Goal: Task Accomplishment & Management: Use online tool/utility

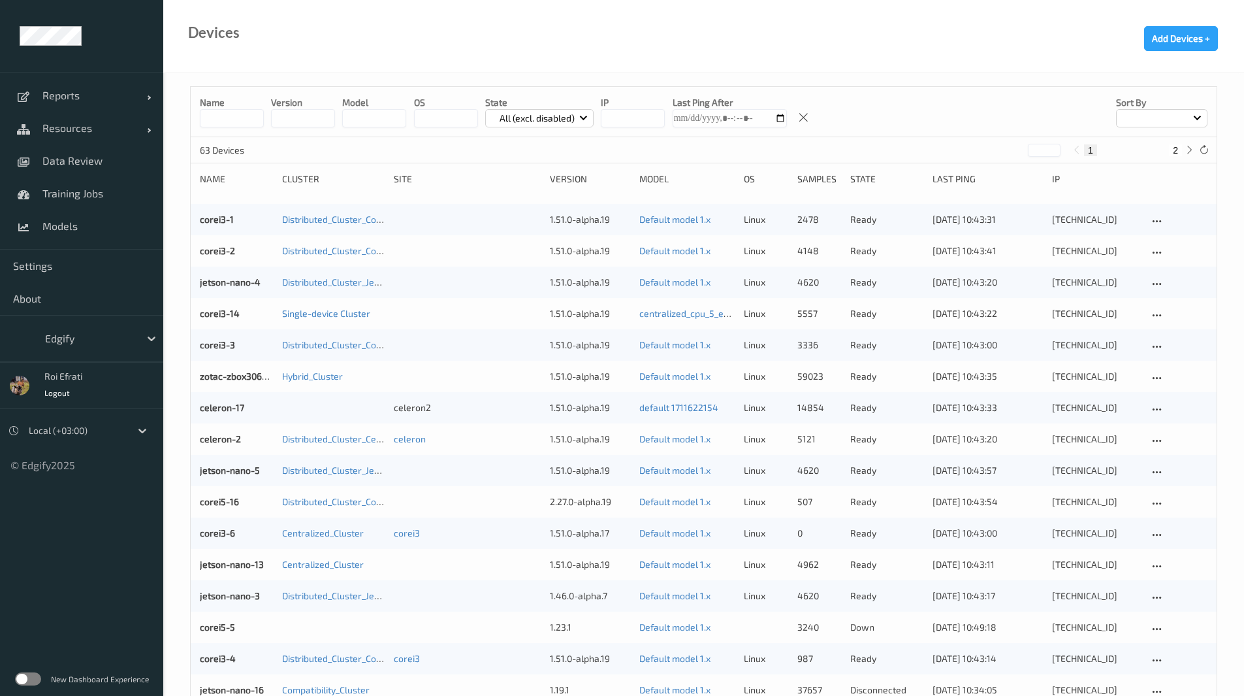
click at [112, 321] on div "Edgify" at bounding box center [81, 338] width 163 height 47
click at [115, 332] on div at bounding box center [89, 338] width 88 height 16
click at [57, 272] on link "Settings" at bounding box center [81, 266] width 163 height 33
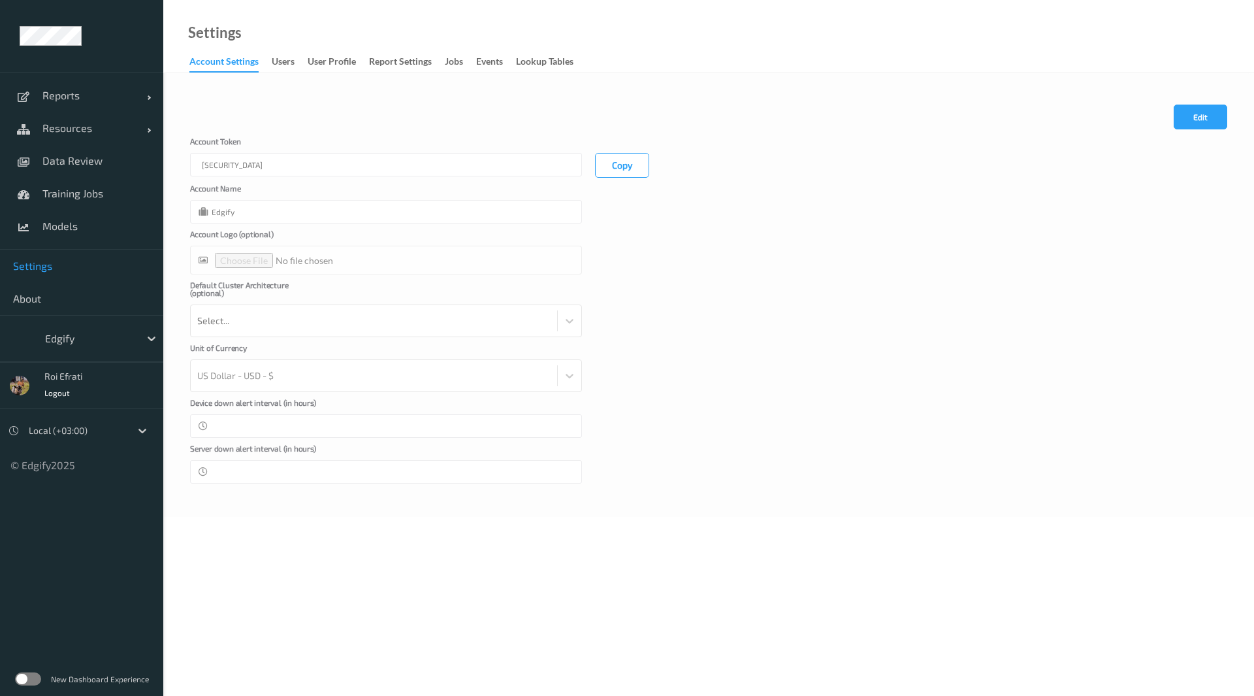
click at [594, 164] on div "Copy" at bounding box center [622, 165] width 80 height 25
click at [609, 166] on button "Copy" at bounding box center [622, 165] width 54 height 25
click at [1065, 163] on div "Account [AUTH_TOKEN] Copy" at bounding box center [708, 157] width 1037 height 40
click at [63, 127] on span "Resources" at bounding box center [94, 127] width 105 height 13
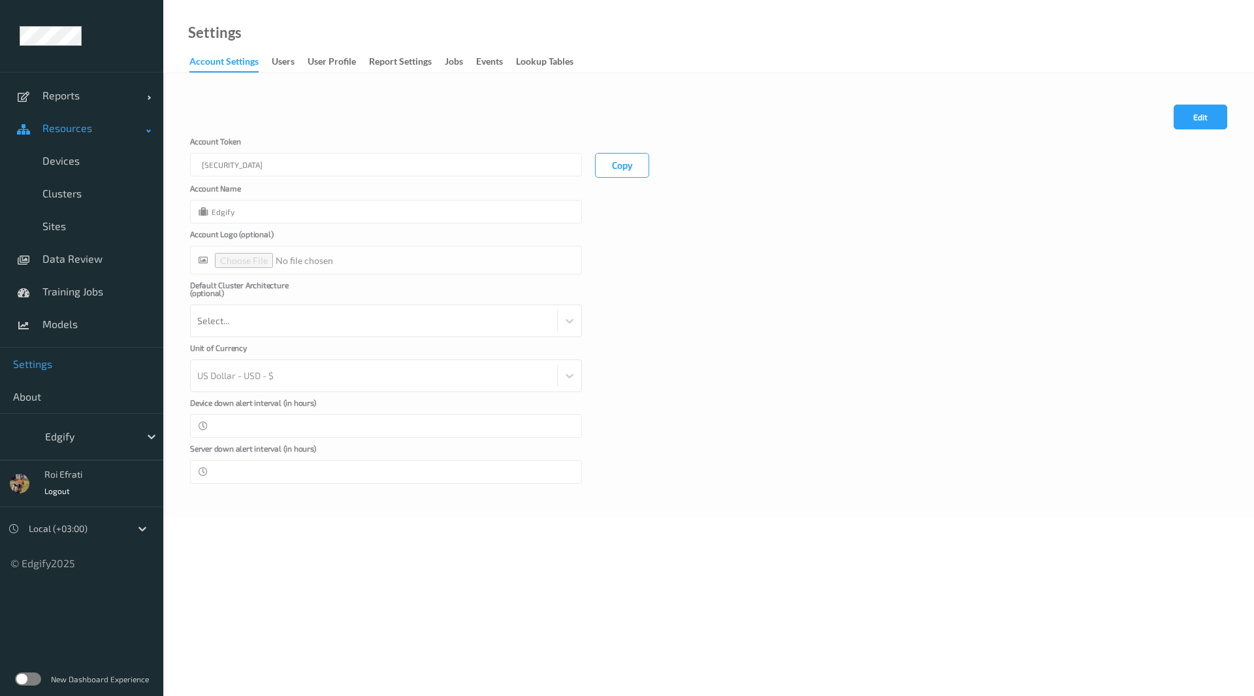
click at [63, 127] on span "Resources" at bounding box center [94, 127] width 105 height 13
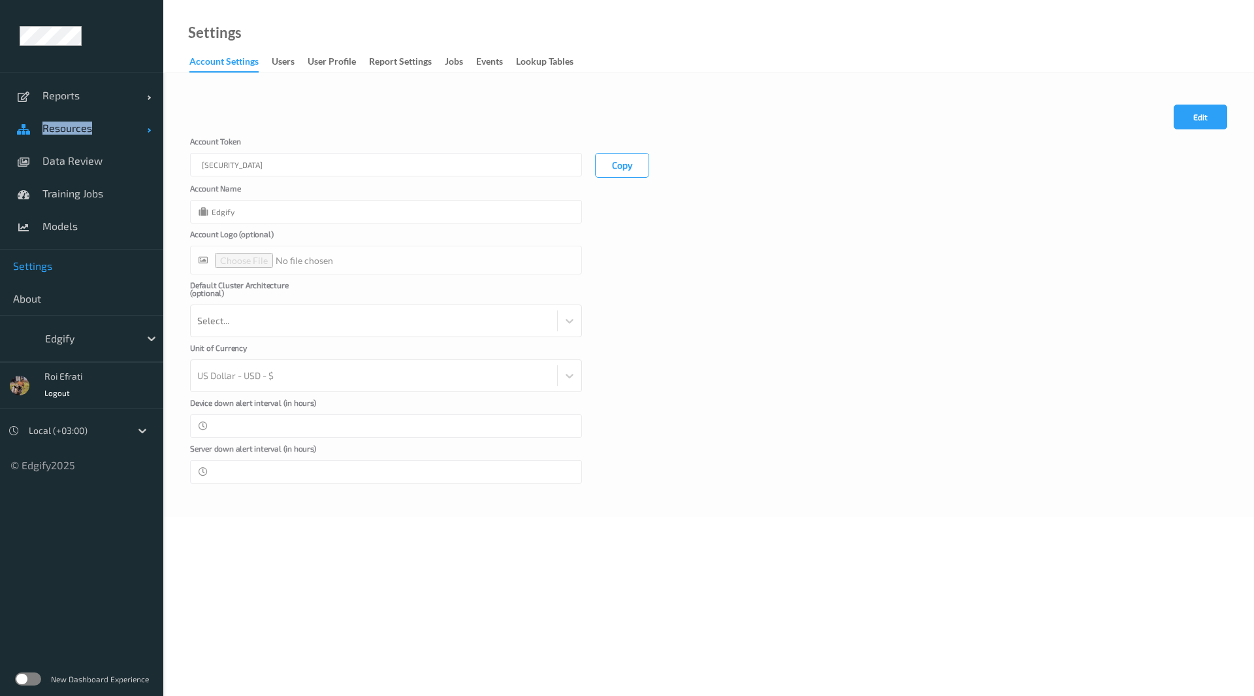
click at [70, 128] on span "Resources" at bounding box center [94, 127] width 105 height 13
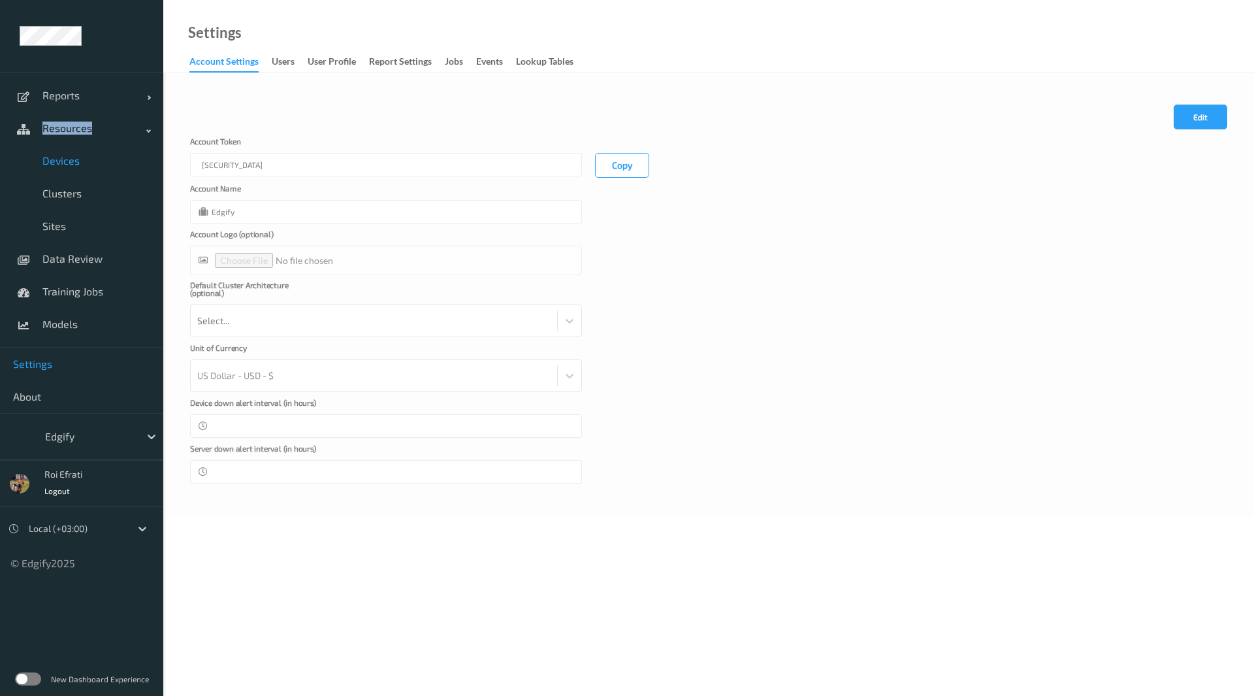
click at [59, 159] on span "Devices" at bounding box center [96, 160] width 108 height 13
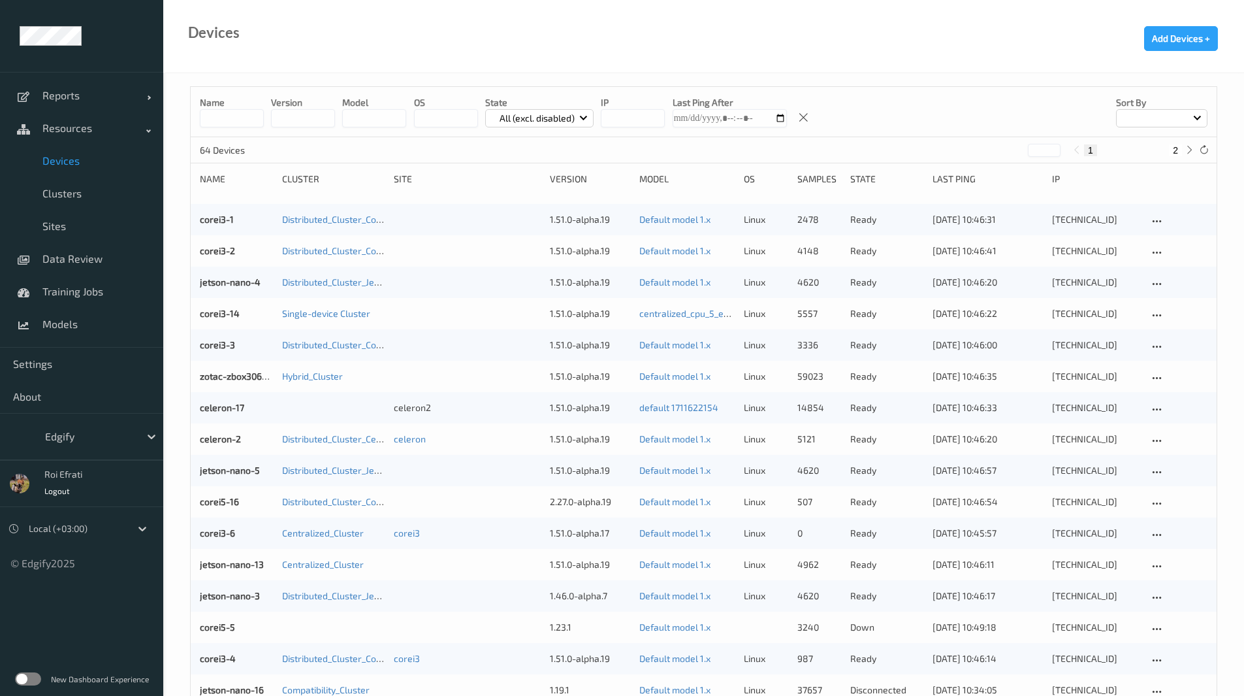
click at [233, 131] on div "Name version model OS State All (excl. disabled) IP Last Ping After Sort by" at bounding box center [704, 112] width 1026 height 50
click at [231, 116] on input at bounding box center [232, 118] width 64 height 18
type input "**"
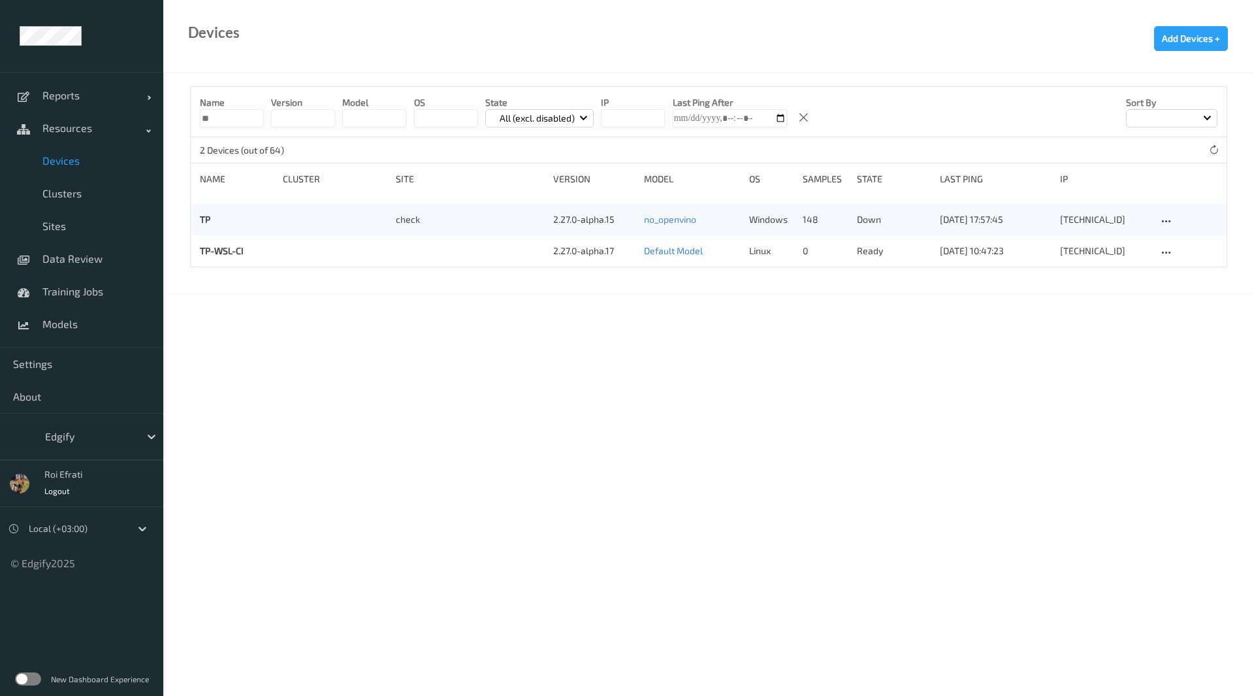
click at [514, 471] on body "Reports Default Report Customized Report Resources Devices Clusters Sites Data …" at bounding box center [627, 348] width 1254 height 696
click at [236, 244] on div "TP-WSL-CI" at bounding box center [237, 250] width 74 height 13
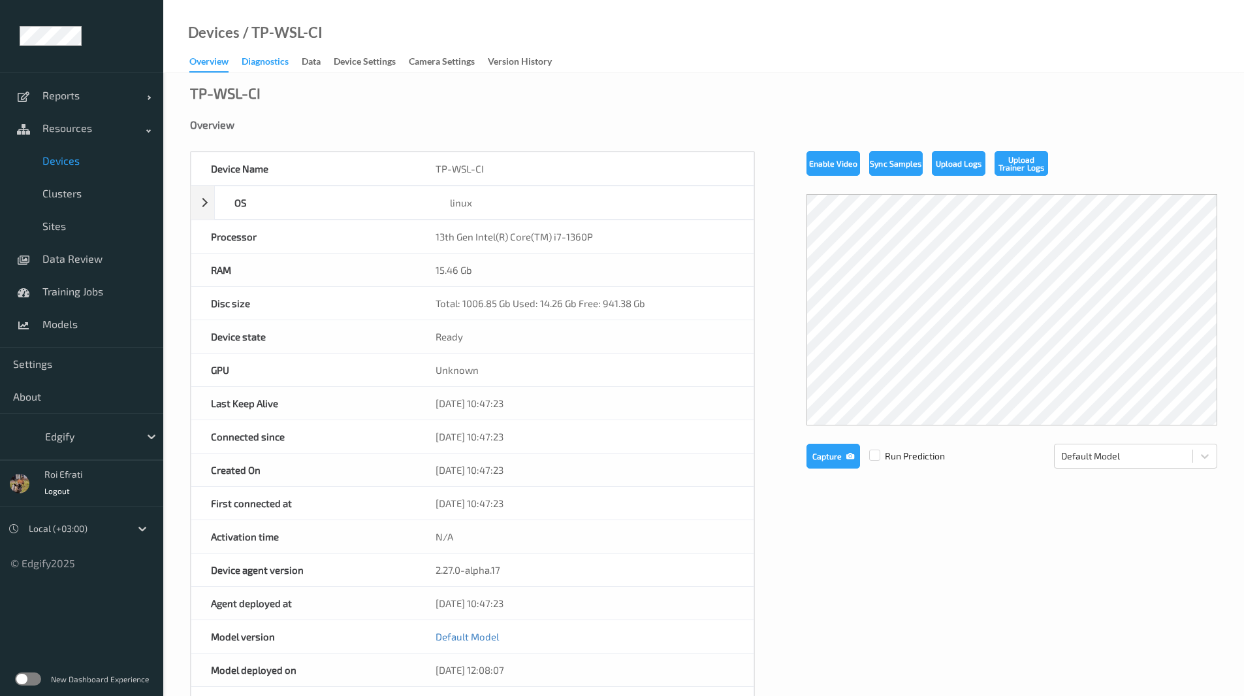
click at [285, 68] on div "Diagnostics" at bounding box center [265, 63] width 47 height 16
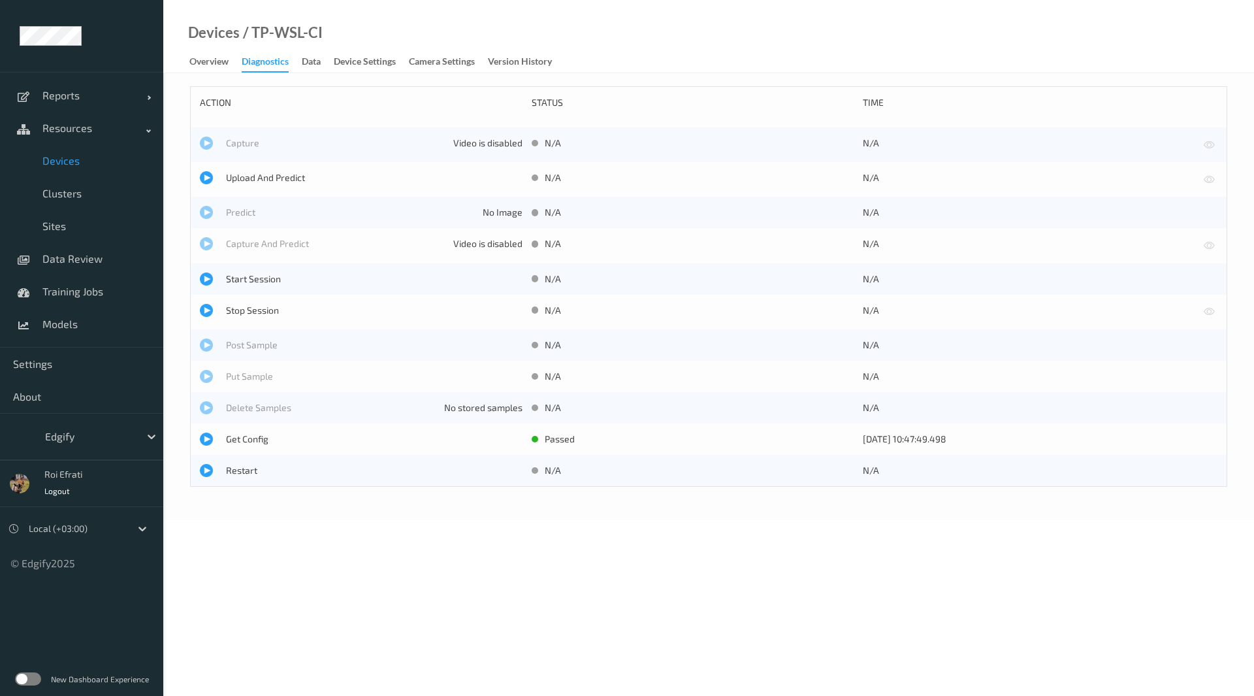
click at [327, 68] on link "Data" at bounding box center [318, 62] width 32 height 18
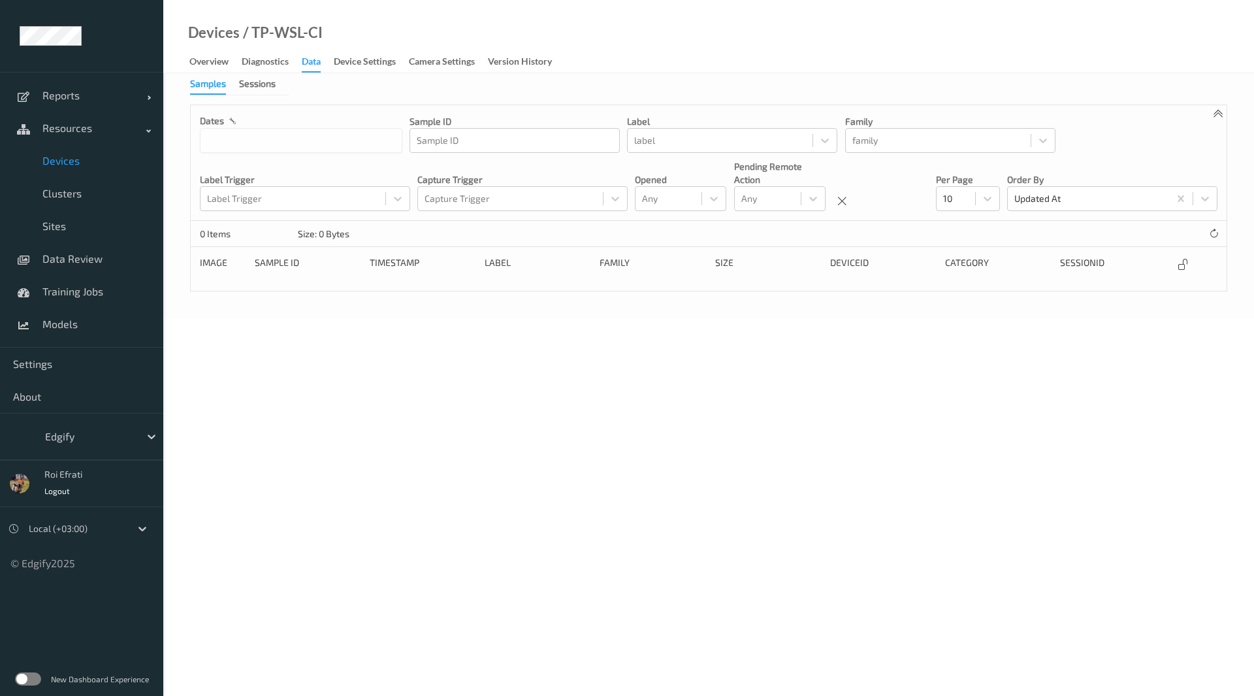
drag, startPoint x: 263, startPoint y: 71, endPoint x: 270, endPoint y: 69, distance: 7.4
click at [263, 71] on div "Overview Diagnostics Data Device Settings Camera Settings Version History" at bounding box center [377, 63] width 376 height 20
click at [272, 69] on div "Diagnostics" at bounding box center [265, 63] width 47 height 16
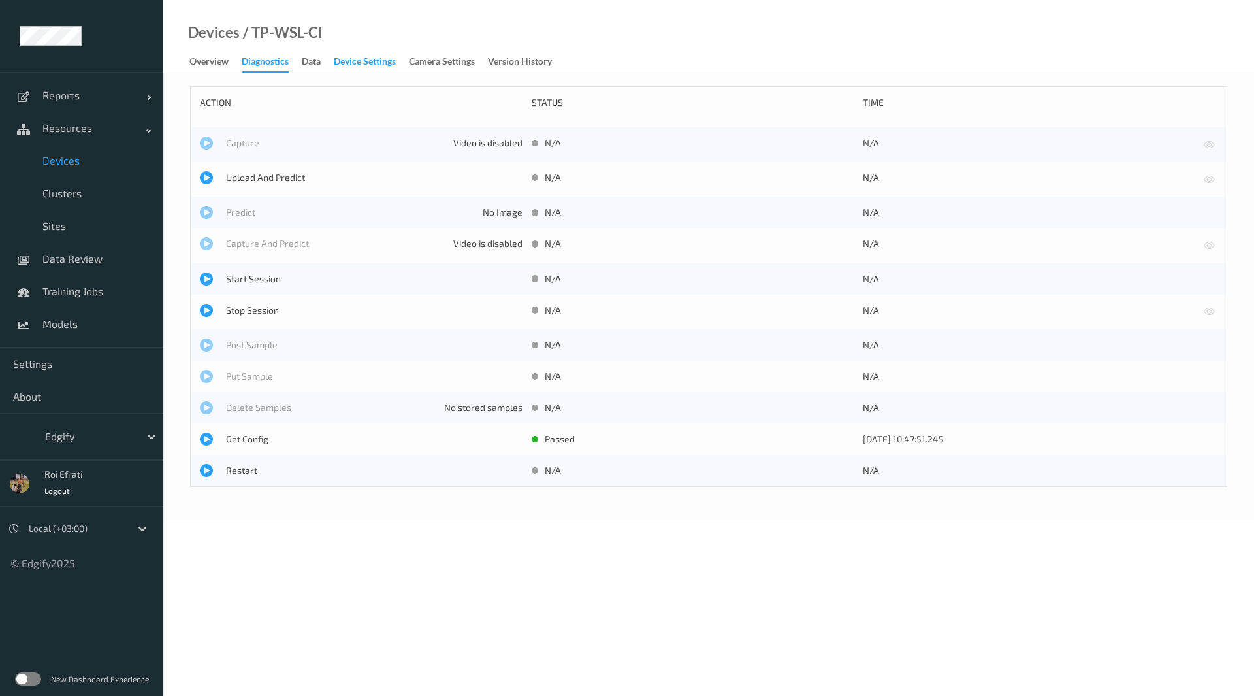
click at [344, 69] on div "Device Settings" at bounding box center [365, 63] width 62 height 16
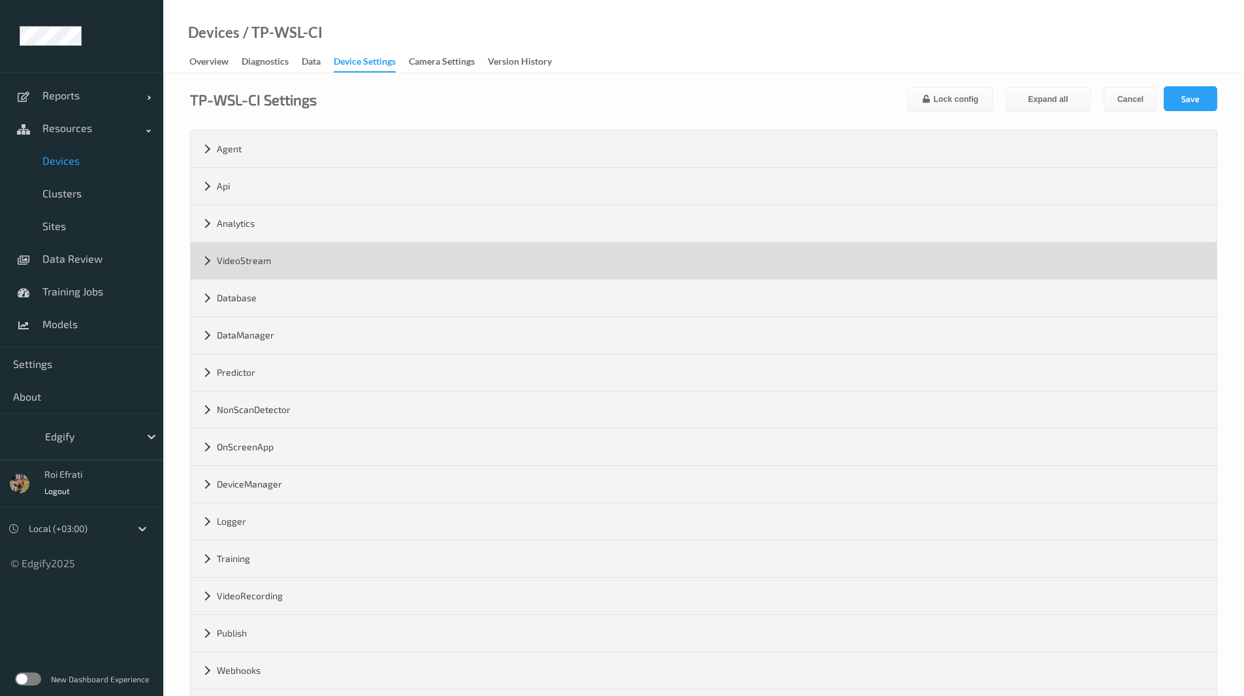
click at [278, 248] on div "VideoStream" at bounding box center [704, 260] width 1026 height 37
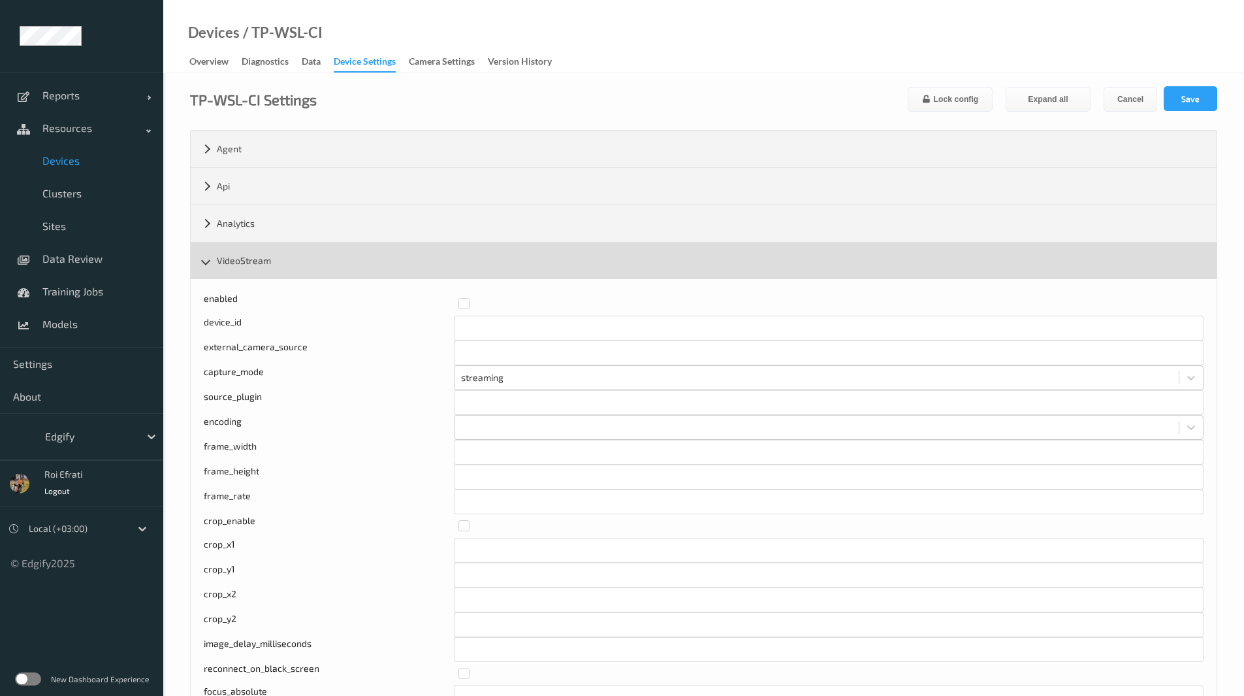
click at [301, 254] on div "VideoStream" at bounding box center [704, 260] width 1026 height 37
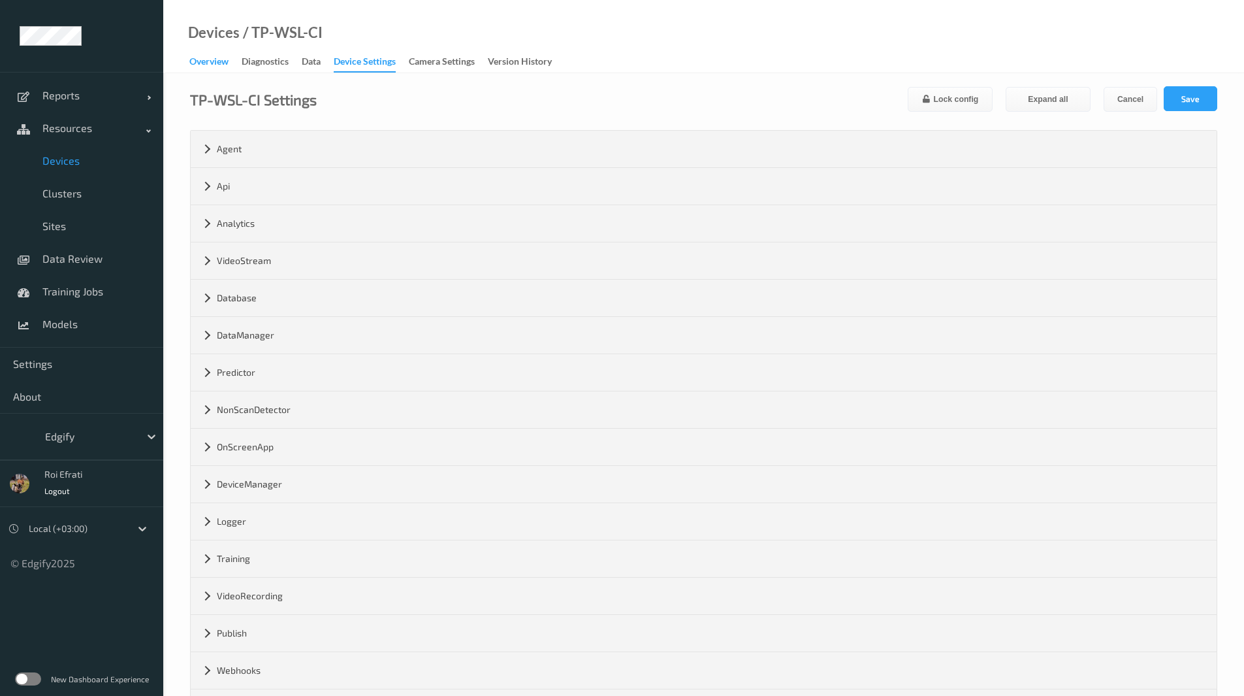
click at [225, 67] on div "Overview" at bounding box center [208, 63] width 39 height 16
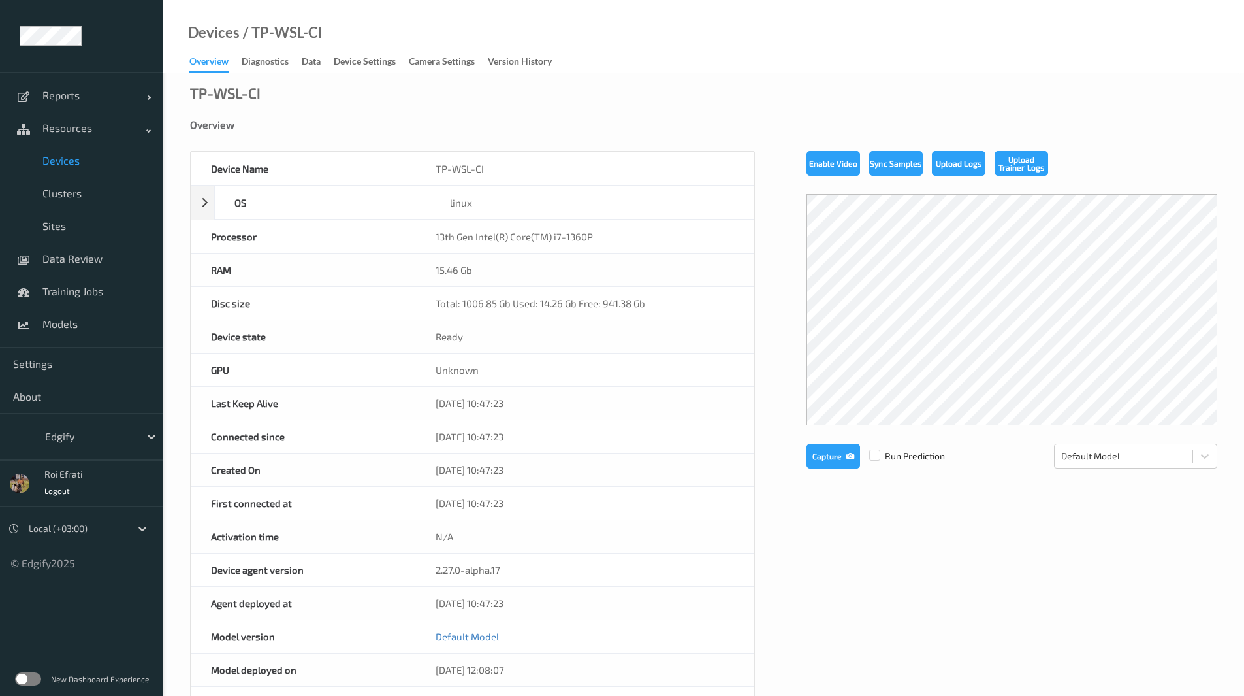
click at [76, 169] on link "Devices" at bounding box center [81, 160] width 163 height 33
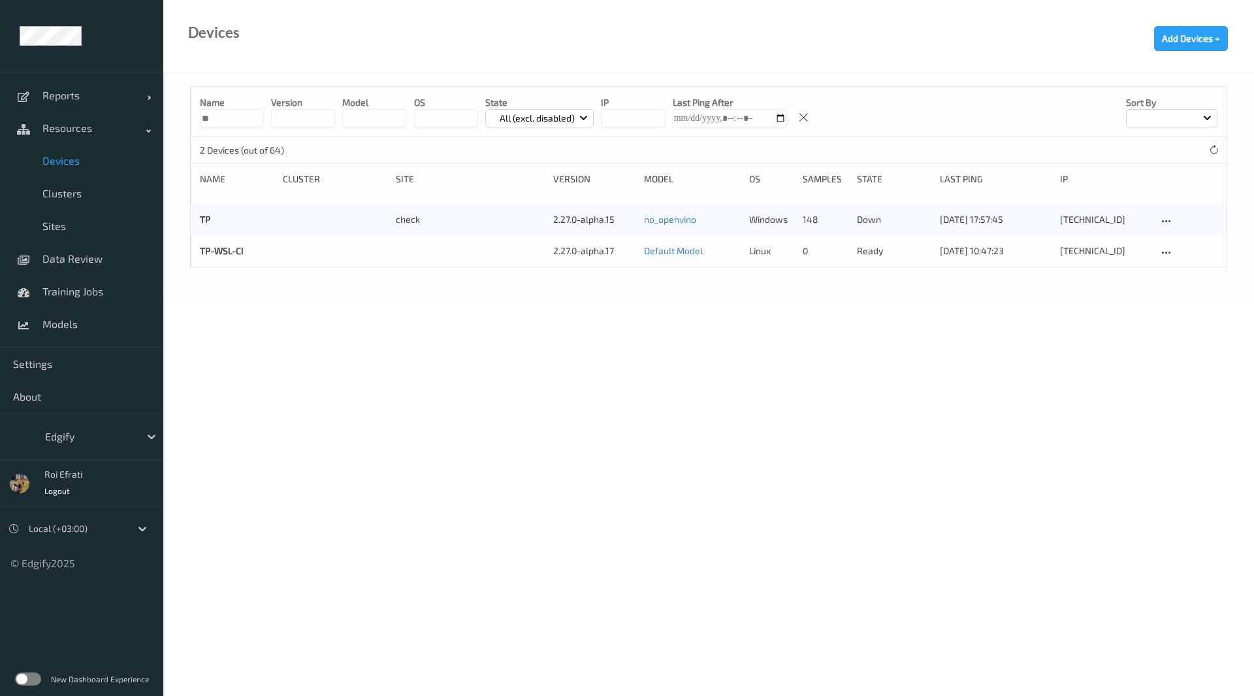
click at [28, 677] on label at bounding box center [28, 678] width 26 height 13
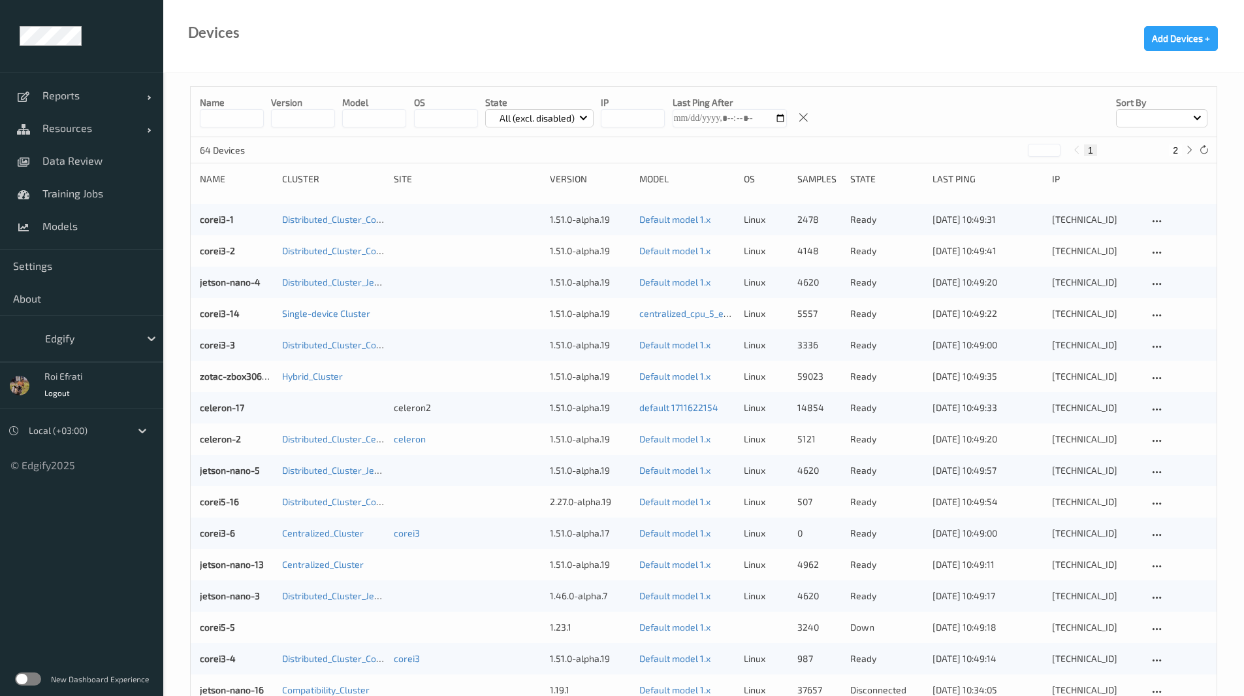
click at [224, 217] on link "corei3-1" at bounding box center [217, 219] width 34 height 11
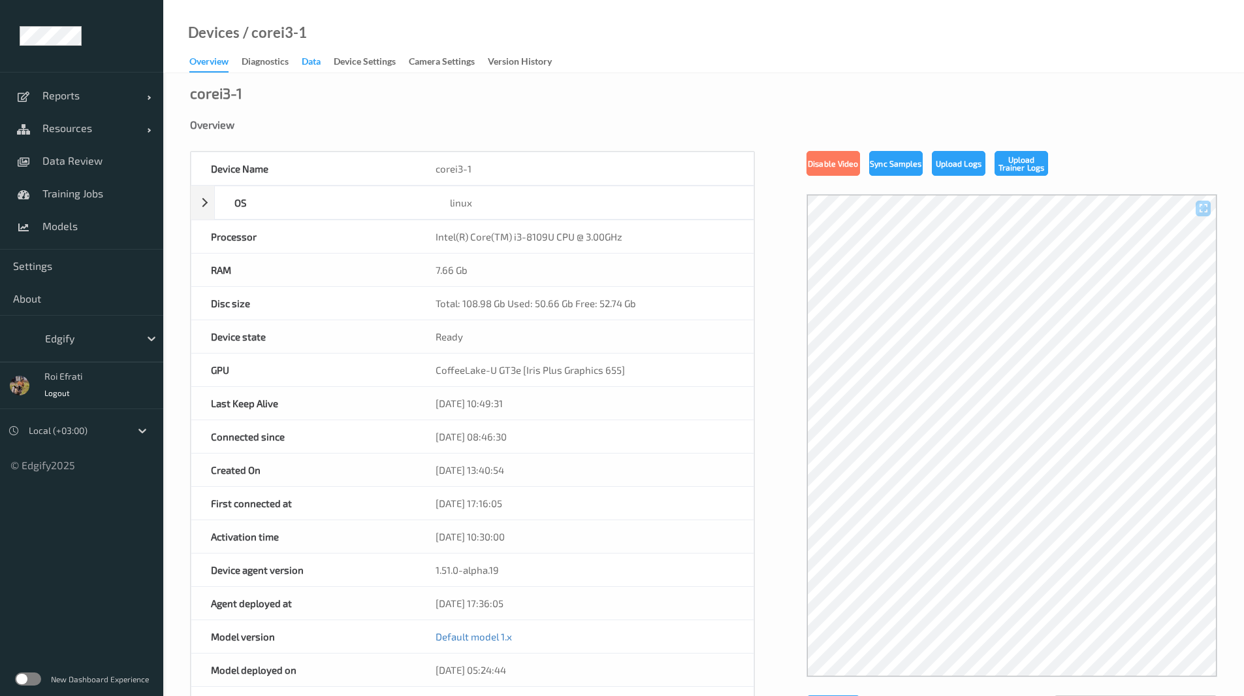
click at [306, 57] on div "Data" at bounding box center [311, 63] width 19 height 16
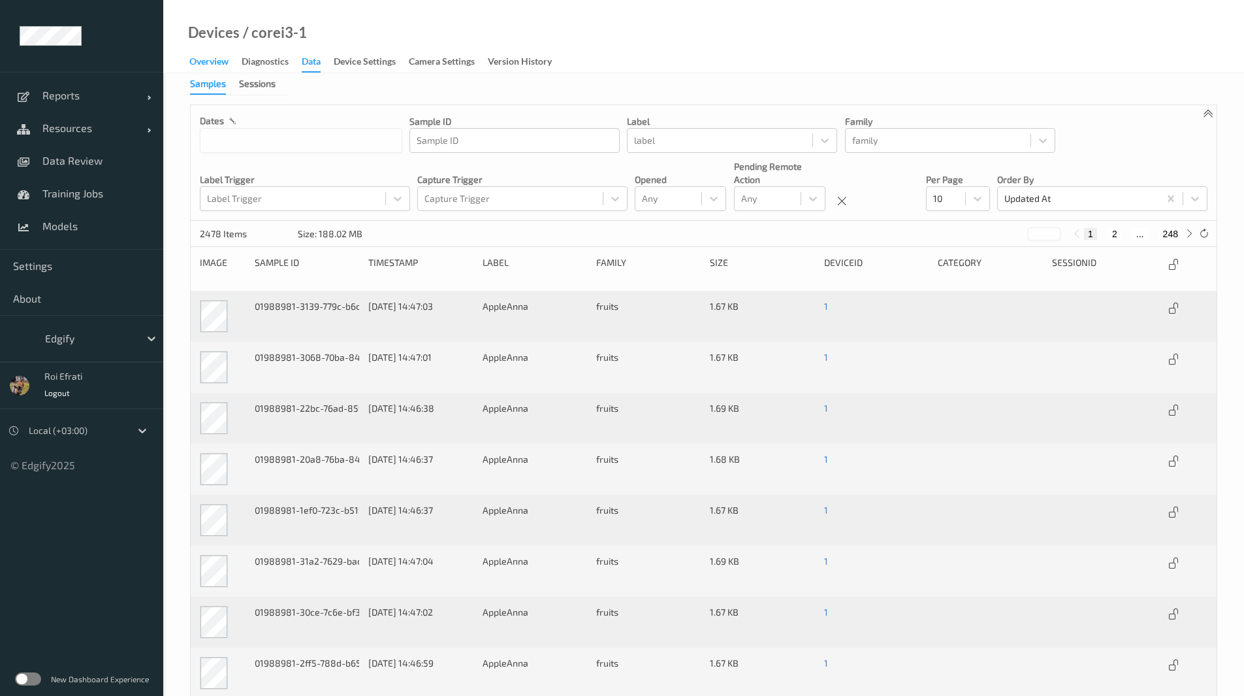
click at [207, 60] on div "Overview" at bounding box center [208, 63] width 39 height 16
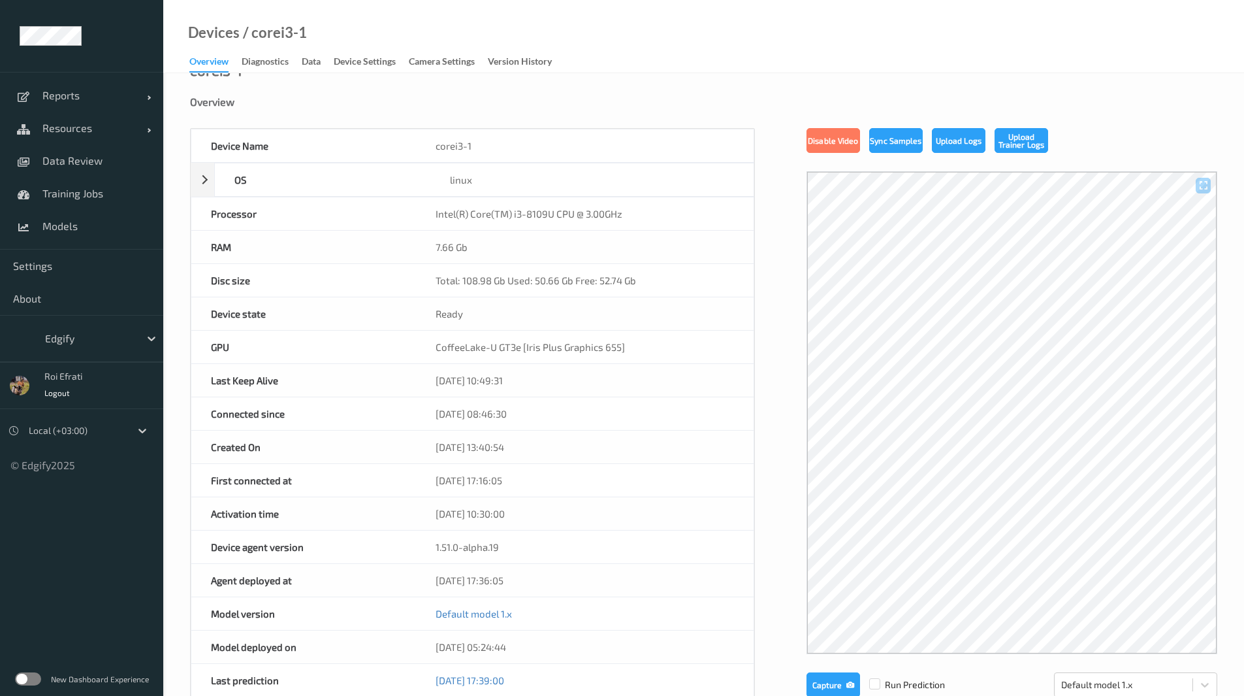
scroll to position [406, 0]
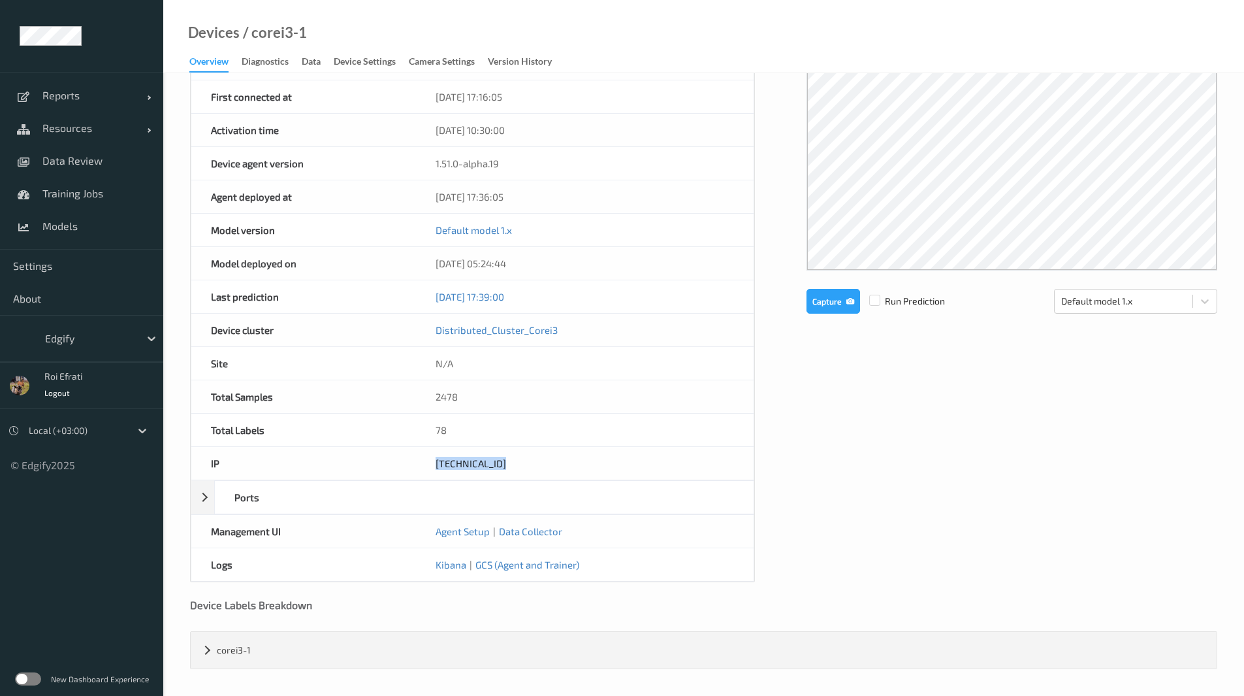
click at [434, 463] on div "[TECHNICAL_ID]" at bounding box center [585, 463] width 338 height 33
copy div "[TECHNICAL_ID]"
